Goal: Information Seeking & Learning: Learn about a topic

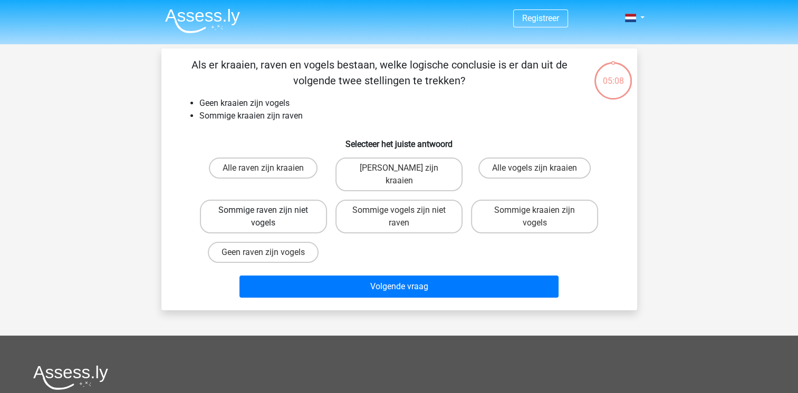
click at [278, 200] on label "Sommige raven zijn niet vogels" at bounding box center [263, 217] width 127 height 34
click at [270, 210] on input "Sommige raven zijn niet vogels" at bounding box center [266, 213] width 7 height 7
radio input "true"
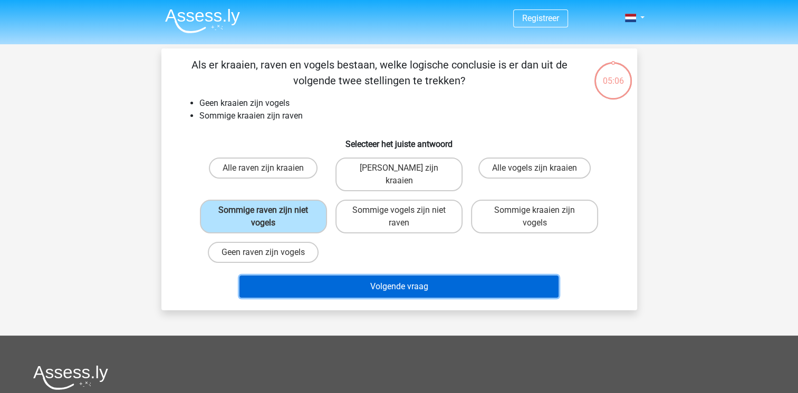
click at [363, 276] on button "Volgende vraag" at bounding box center [398, 287] width 319 height 22
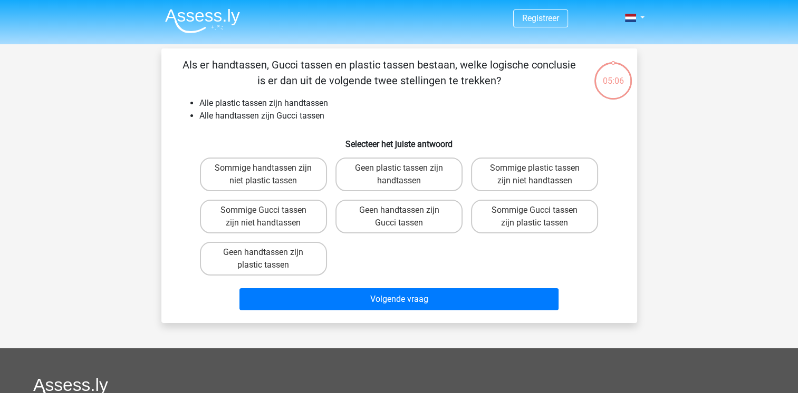
scroll to position [49, 0]
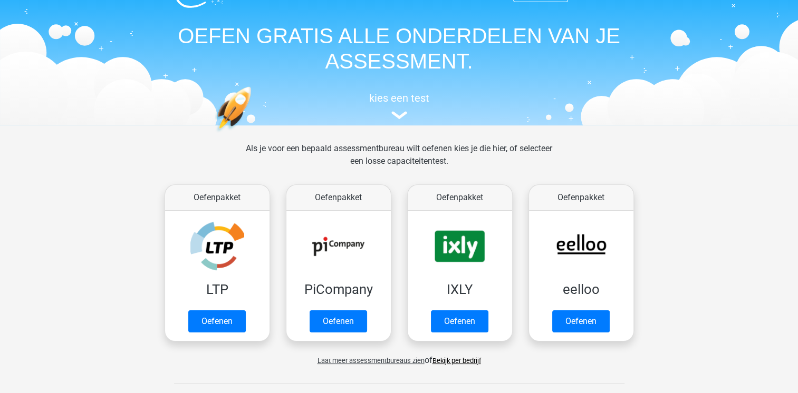
scroll to position [18, 0]
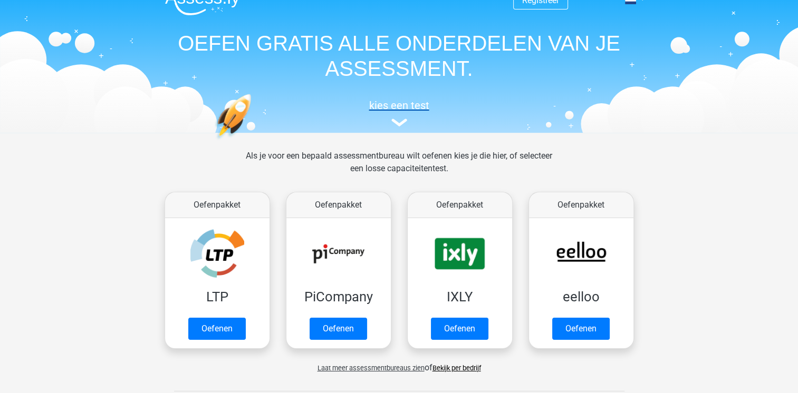
click at [397, 107] on h5 "kies een test" at bounding box center [399, 105] width 485 height 13
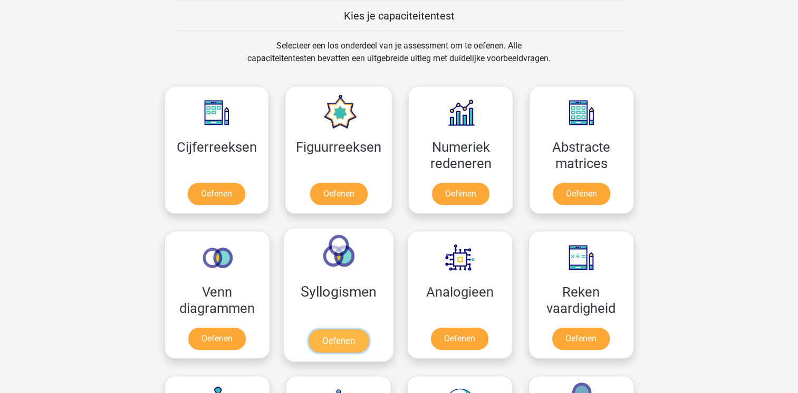
click at [360, 347] on link "Oefenen" at bounding box center [338, 341] width 60 height 23
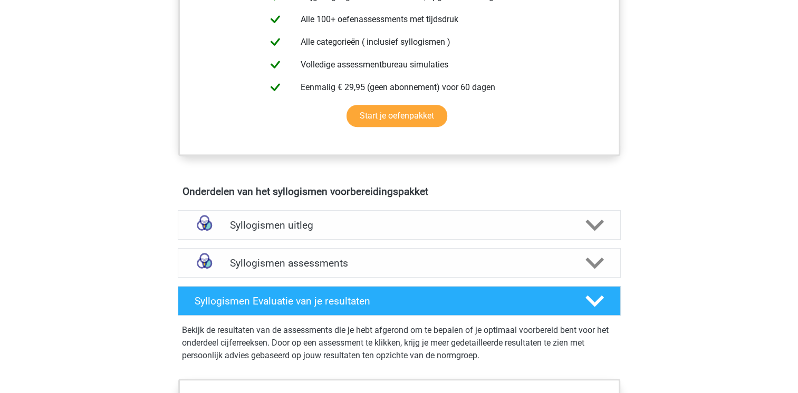
scroll to position [537, 0]
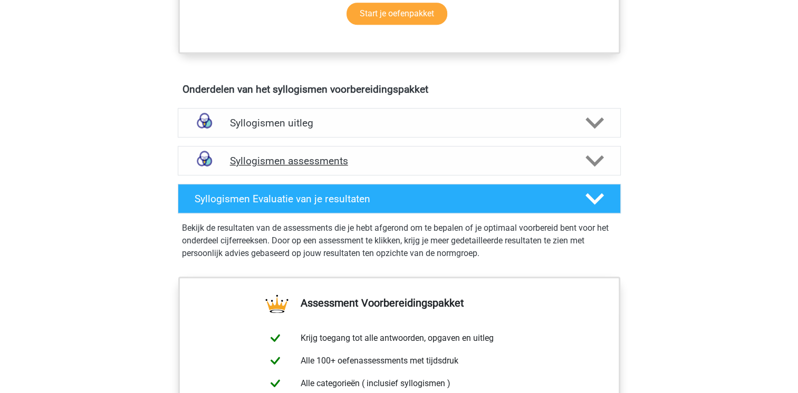
click at [604, 161] on div at bounding box center [593, 161] width 35 height 18
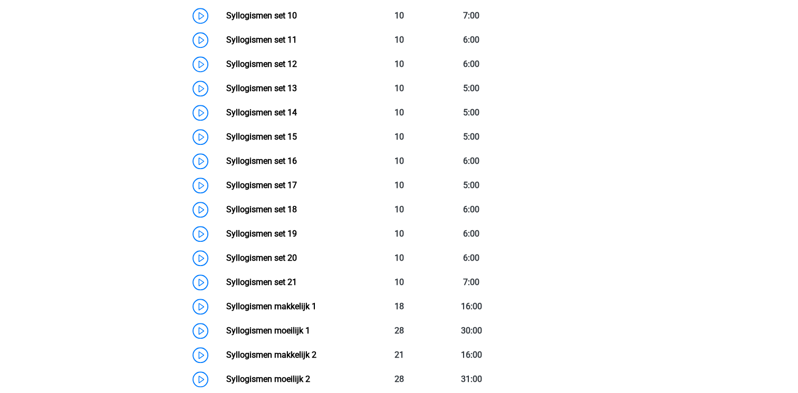
scroll to position [1037, 0]
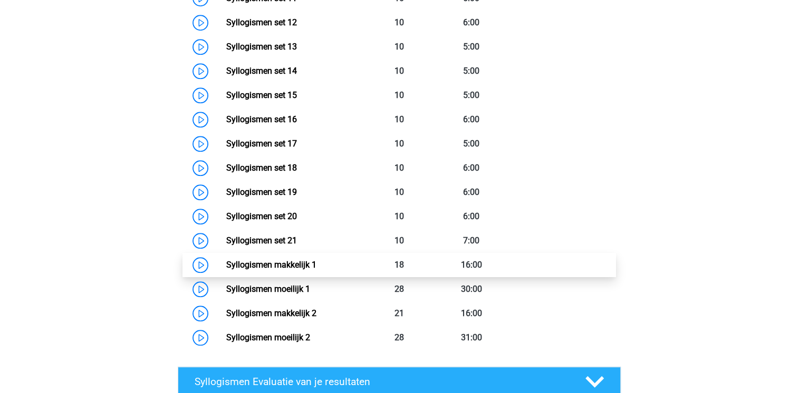
click at [304, 260] on link "Syllogismen makkelijk 1" at bounding box center [271, 265] width 90 height 10
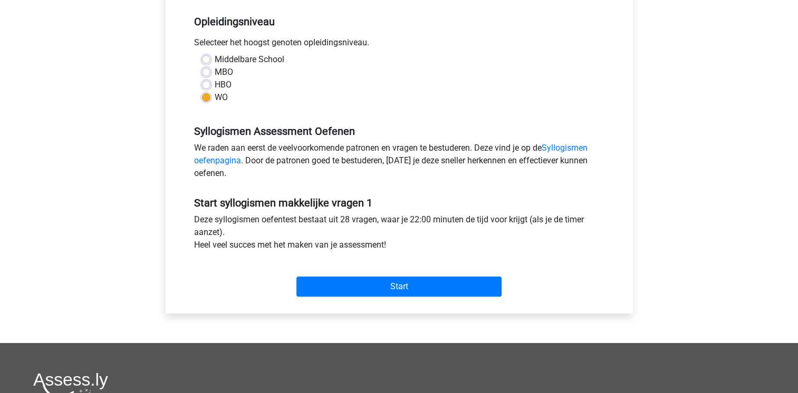
scroll to position [217, 0]
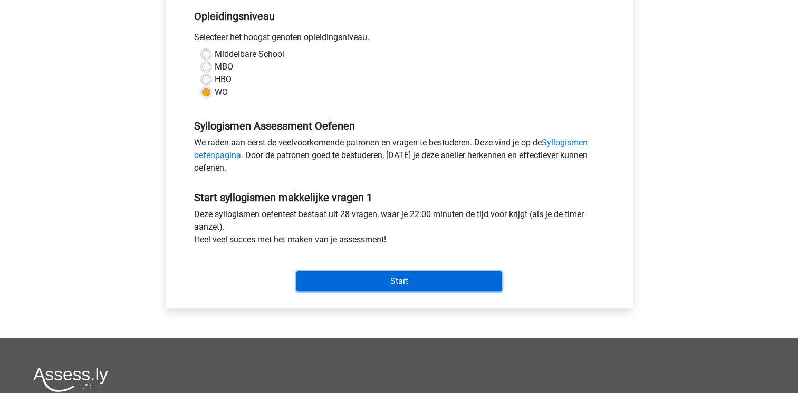
click at [460, 277] on input "Start" at bounding box center [398, 282] width 205 height 20
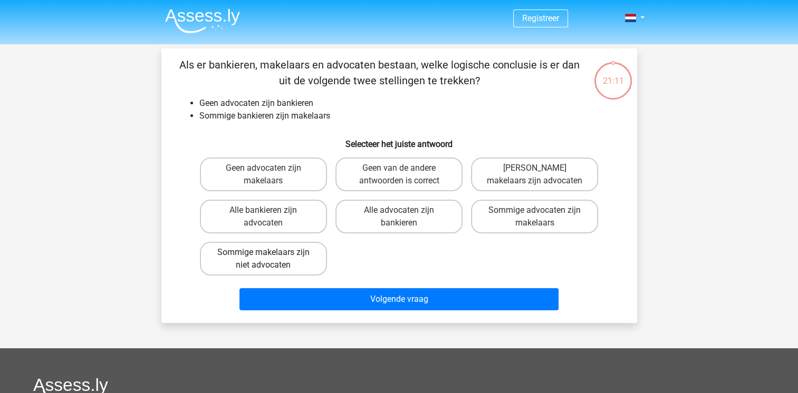
click at [302, 260] on label "Sommige makelaars zijn niet advocaten" at bounding box center [263, 259] width 127 height 34
click at [270, 259] on input "Sommige makelaars zijn niet advocaten" at bounding box center [266, 256] width 7 height 7
radio input "true"
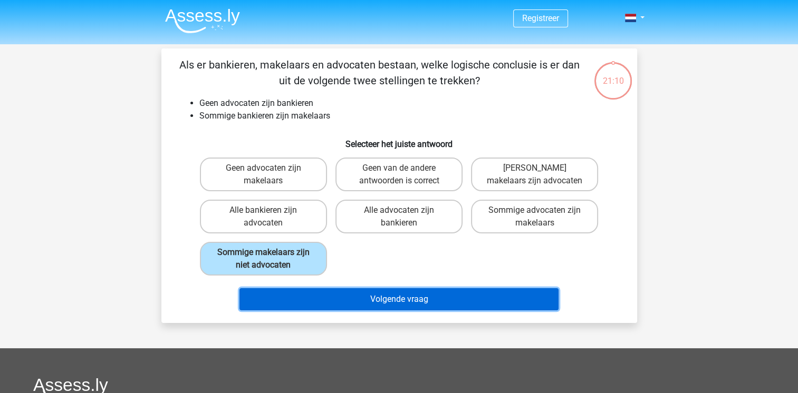
click at [371, 301] on button "Volgende vraag" at bounding box center [398, 299] width 319 height 22
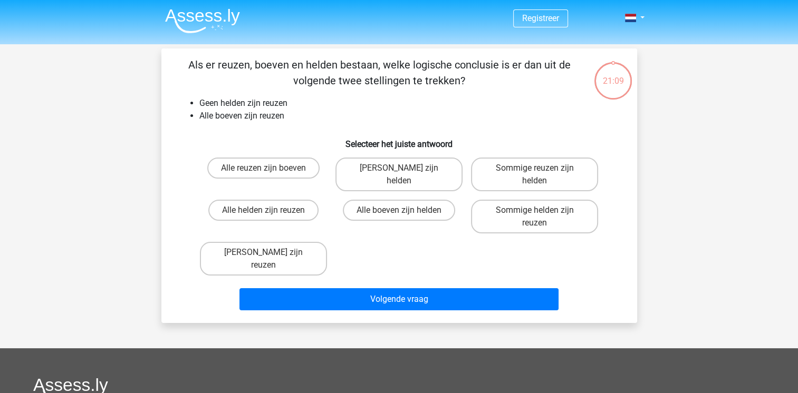
scroll to position [49, 0]
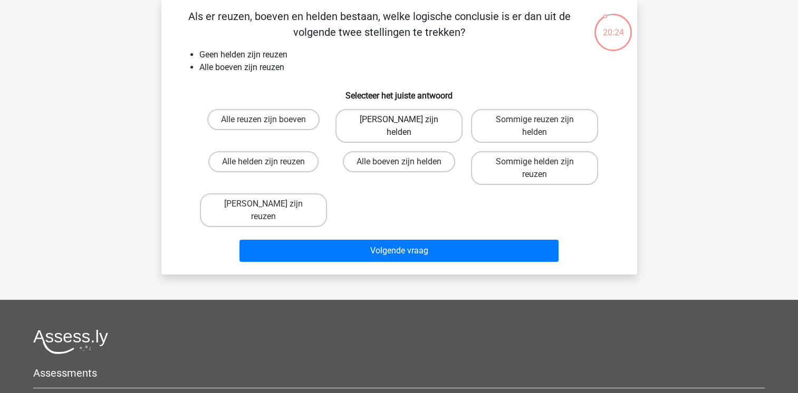
click at [428, 124] on label "Geen boeven zijn helden" at bounding box center [398, 126] width 127 height 34
click at [405, 124] on input "Geen boeven zijn helden" at bounding box center [402, 123] width 7 height 7
radio input "true"
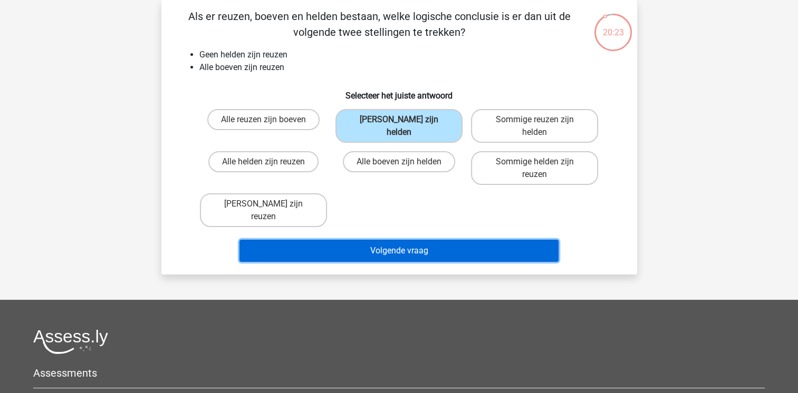
click at [431, 240] on button "Volgende vraag" at bounding box center [398, 251] width 319 height 22
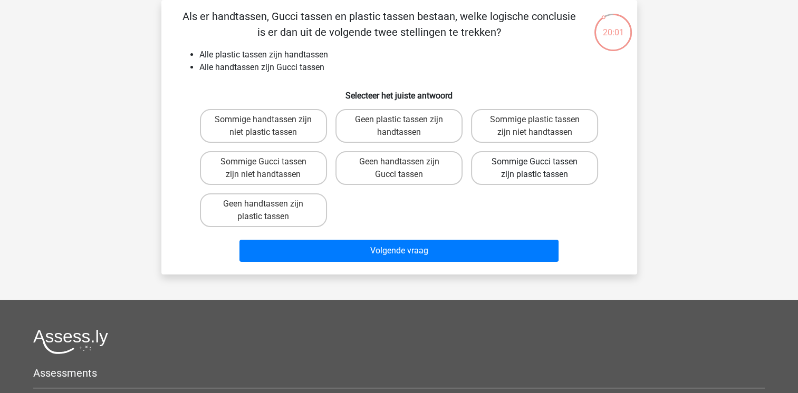
click at [578, 177] on label "Sommige Gucci tassen zijn plastic tassen" at bounding box center [534, 168] width 127 height 34
click at [541, 169] on input "Sommige Gucci tassen zijn plastic tassen" at bounding box center [538, 165] width 7 height 7
radio input "true"
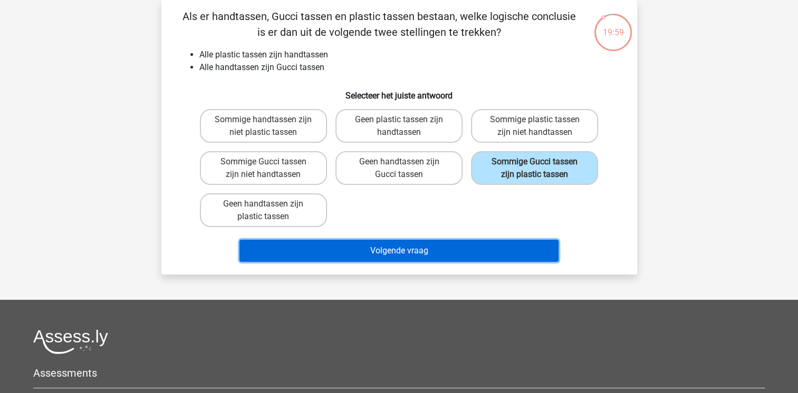
click at [523, 253] on button "Volgende vraag" at bounding box center [398, 251] width 319 height 22
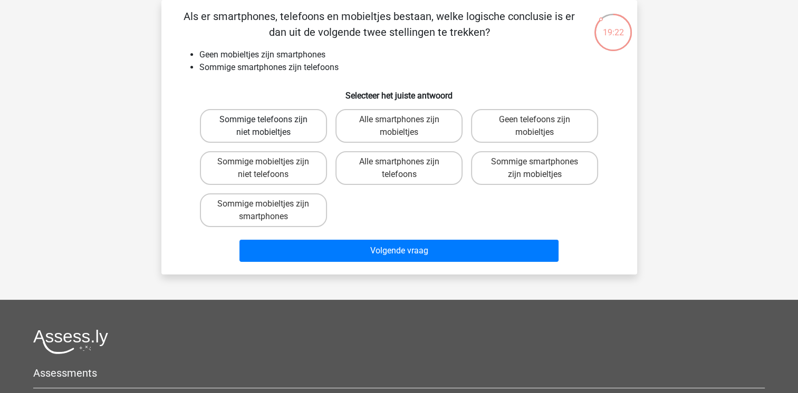
click at [305, 118] on label "Sommige telefoons zijn niet mobieltjes" at bounding box center [263, 126] width 127 height 34
click at [270, 120] on input "Sommige telefoons zijn niet mobieltjes" at bounding box center [266, 123] width 7 height 7
radio input "true"
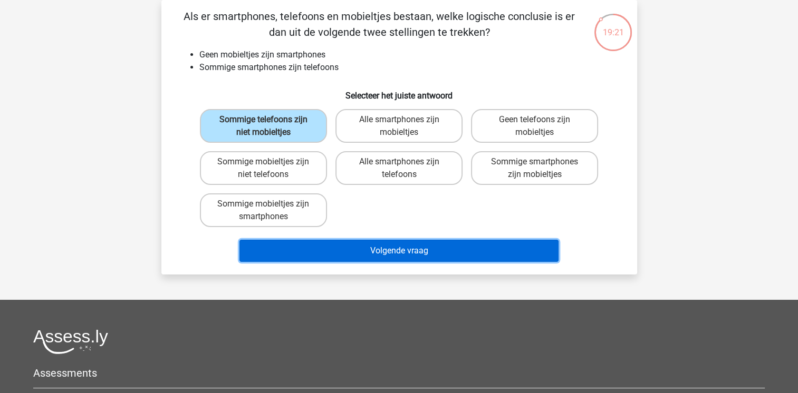
click at [336, 247] on button "Volgende vraag" at bounding box center [398, 251] width 319 height 22
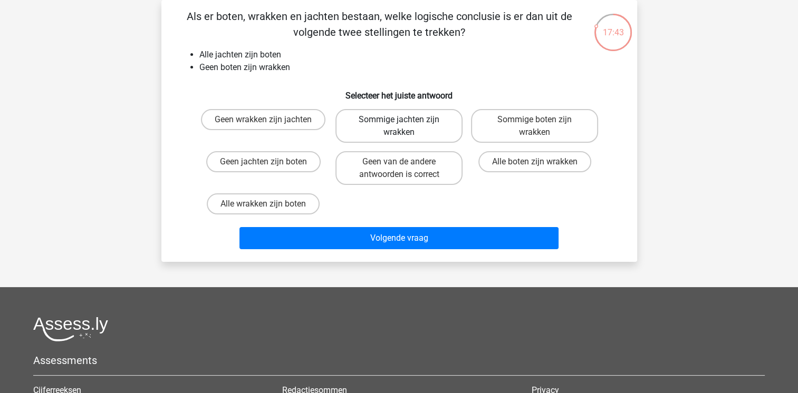
click at [421, 128] on label "Sommige jachten zijn wrakken" at bounding box center [398, 126] width 127 height 34
click at [405, 127] on input "Sommige jachten zijn wrakken" at bounding box center [402, 123] width 7 height 7
radio input "true"
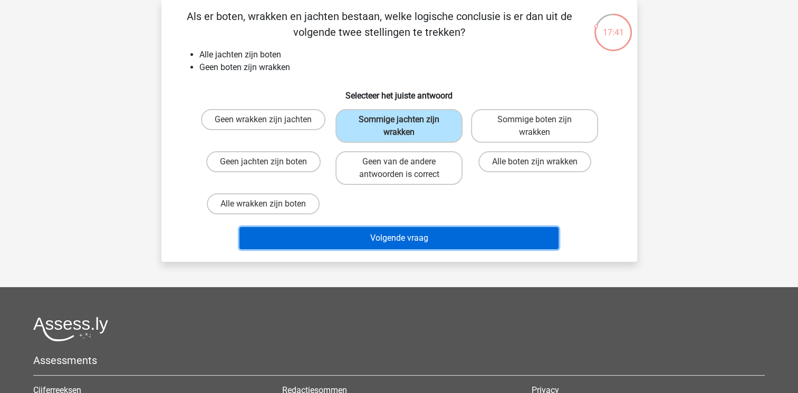
click at [414, 232] on button "Volgende vraag" at bounding box center [398, 238] width 319 height 22
